Goal: Obtain resource: Obtain resource

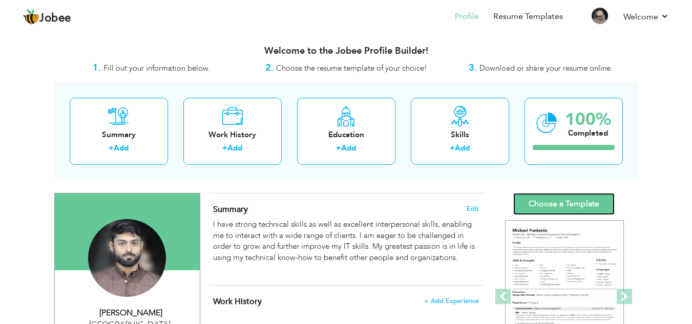
click at [560, 202] on link "Choose a Template" at bounding box center [563, 204] width 101 height 22
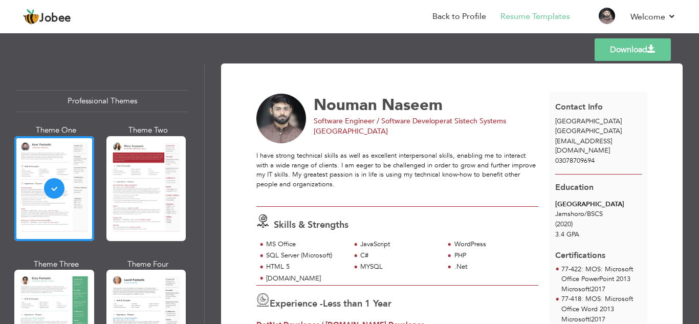
scroll to position [2, 0]
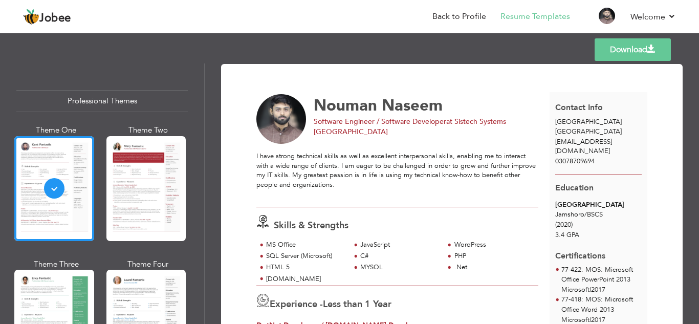
click at [610, 51] on link "Download" at bounding box center [633, 49] width 76 height 23
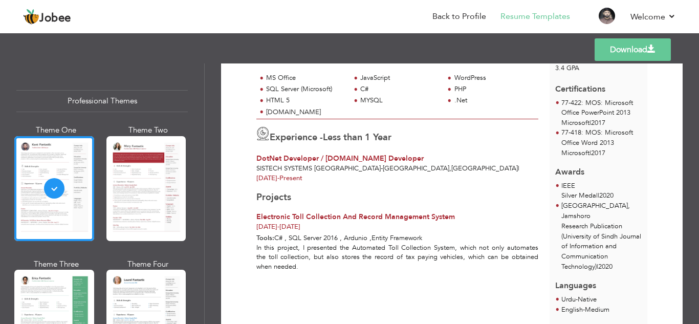
scroll to position [264, 0]
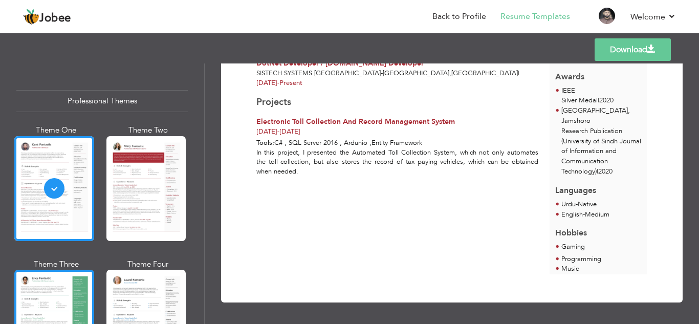
click at [50, 296] on div at bounding box center [54, 322] width 80 height 105
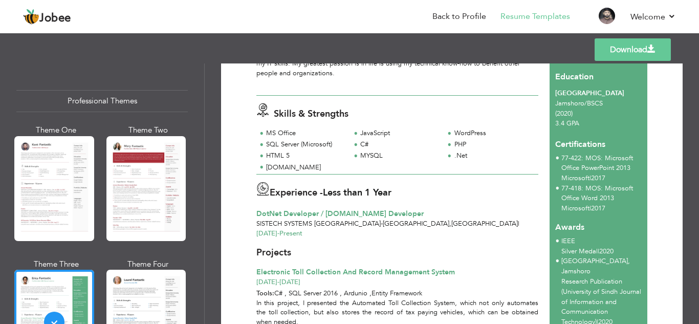
scroll to position [114, 0]
